Goal: Task Accomplishment & Management: Use online tool/utility

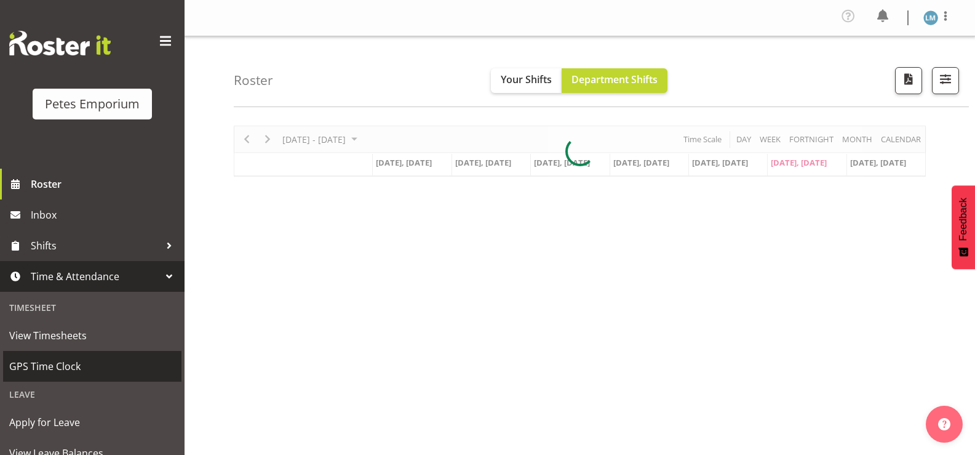
click at [39, 362] on span "GPS Time Clock" at bounding box center [92, 366] width 166 height 18
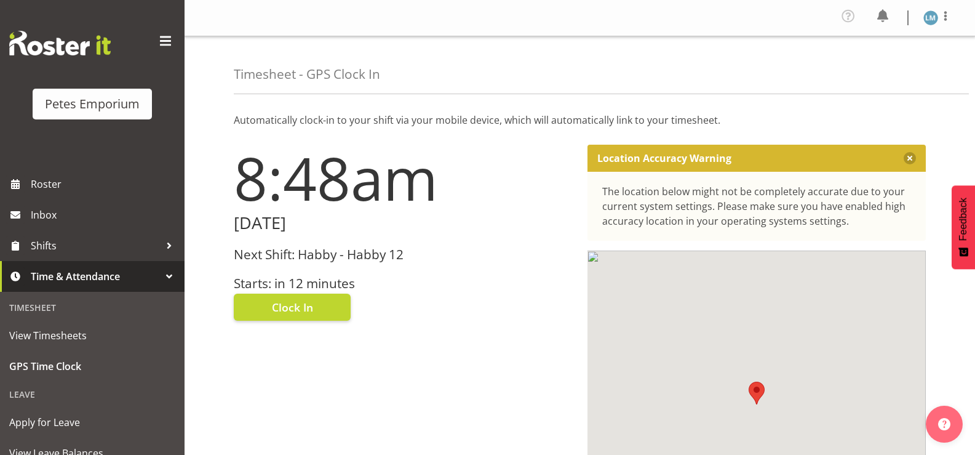
click at [260, 276] on h3 "Starts: in 12 minutes" at bounding box center [403, 283] width 339 height 14
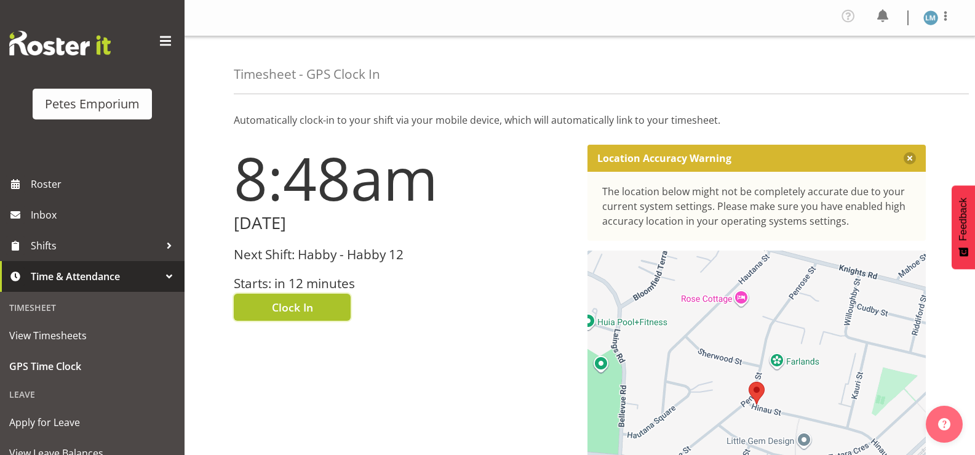
click at [247, 303] on button "Clock In" at bounding box center [292, 306] width 117 height 27
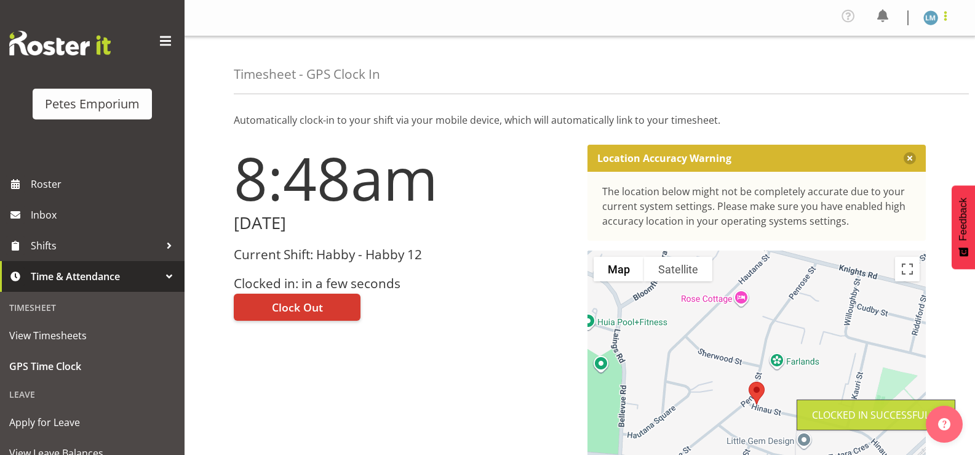
click at [941, 23] on span at bounding box center [945, 16] width 15 height 15
click at [919, 69] on link "Log Out" at bounding box center [894, 68] width 118 height 22
